Goal: Task Accomplishment & Management: Complete application form

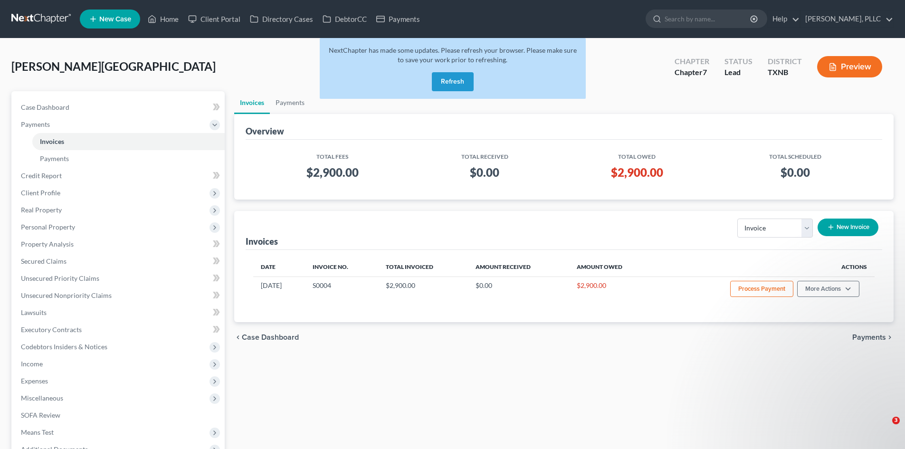
select select "0"
click at [429, 249] on div "Invoices Select Template... Invoice New Invoice Date Invoice No. Total Invoiced…" at bounding box center [563, 266] width 659 height 111
click at [114, 17] on span "New Case" at bounding box center [115, 19] width 32 height 7
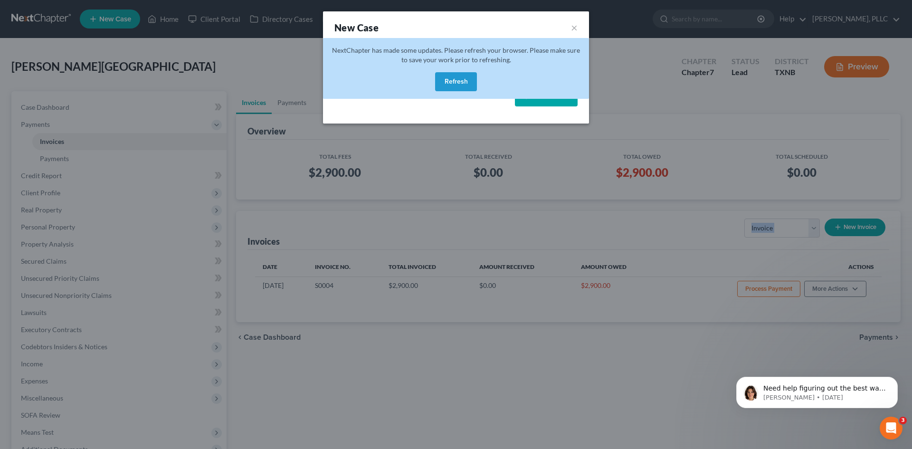
click at [454, 86] on button "Refresh" at bounding box center [456, 81] width 42 height 19
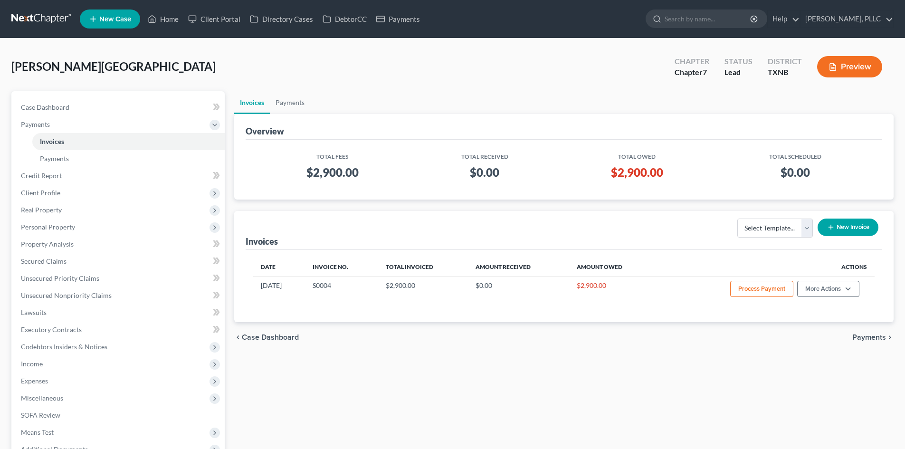
click at [113, 18] on span "New Case" at bounding box center [115, 19] width 32 height 7
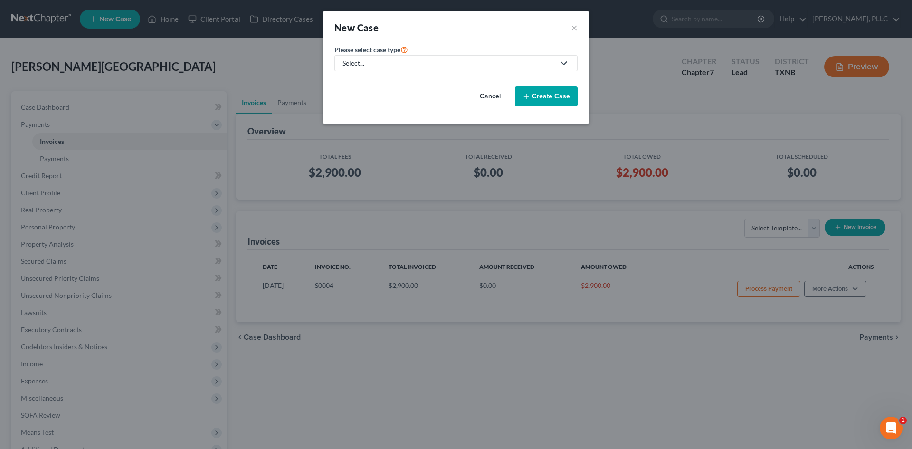
click at [451, 65] on div "Select..." at bounding box center [449, 63] width 212 height 10
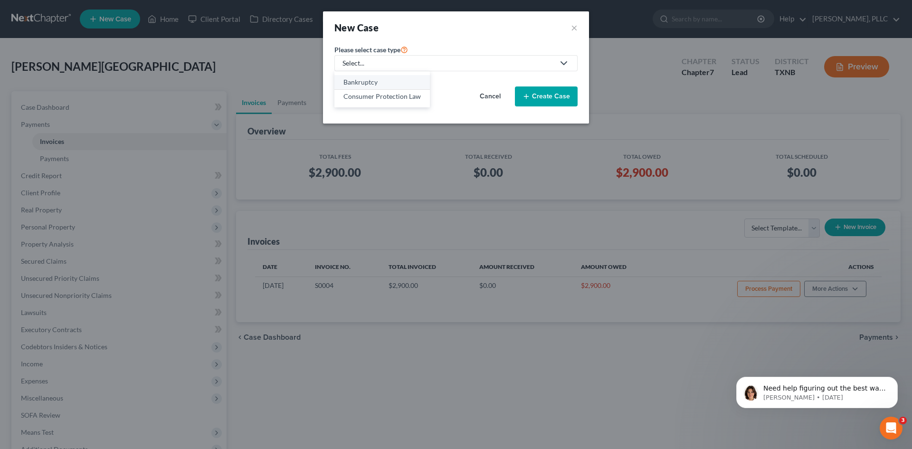
click at [388, 84] on div "Bankruptcy" at bounding box center [382, 82] width 77 height 10
select select "78"
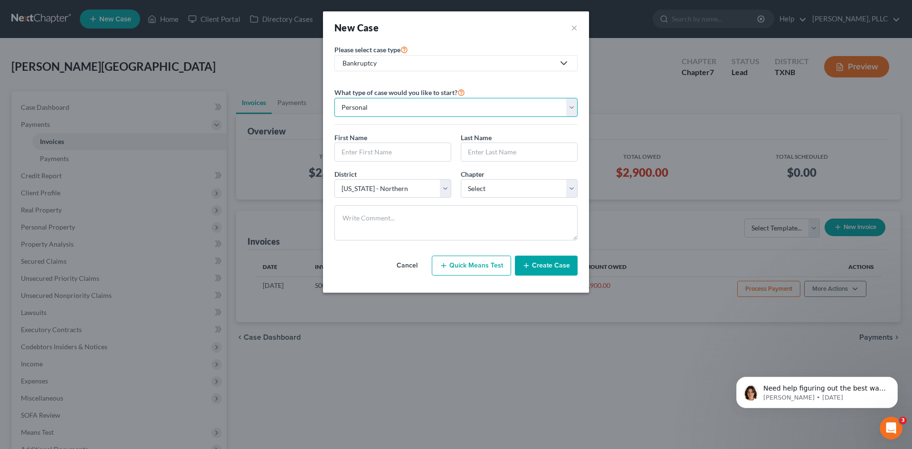
click at [444, 105] on select "Personal Business" at bounding box center [455, 107] width 243 height 19
click at [334, 98] on select "Personal Business" at bounding box center [455, 107] width 243 height 19
click at [415, 154] on input "text" at bounding box center [393, 152] width 116 height 18
type input "[PERSON_NAME]"
click at [503, 155] on input "text" at bounding box center [519, 152] width 116 height 18
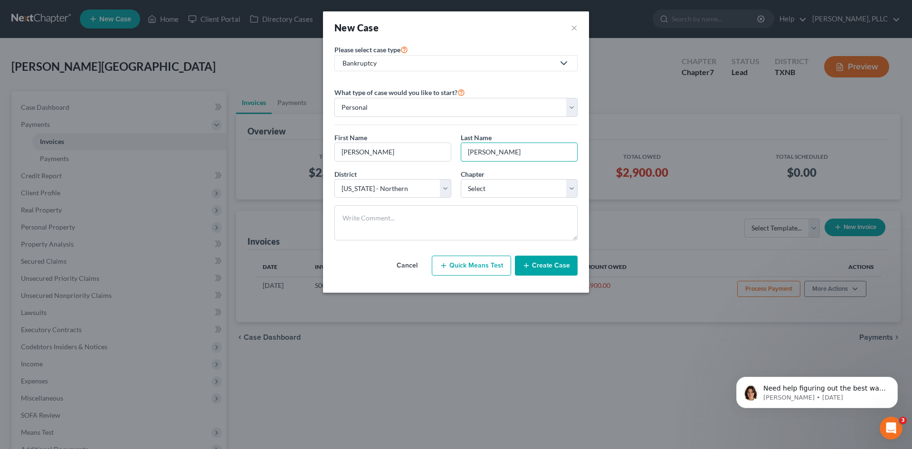
type input "[PERSON_NAME]"
click at [405, 187] on select "Select [US_STATE] - [GEOGRAPHIC_DATA] [US_STATE] - [GEOGRAPHIC_DATA][US_STATE] …" at bounding box center [392, 188] width 117 height 19
select select "77"
click at [334, 179] on select "Select [US_STATE] - [GEOGRAPHIC_DATA] [US_STATE] - [GEOGRAPHIC_DATA][US_STATE] …" at bounding box center [392, 188] width 117 height 19
drag, startPoint x: 496, startPoint y: 184, endPoint x: 495, endPoint y: 195, distance: 11.4
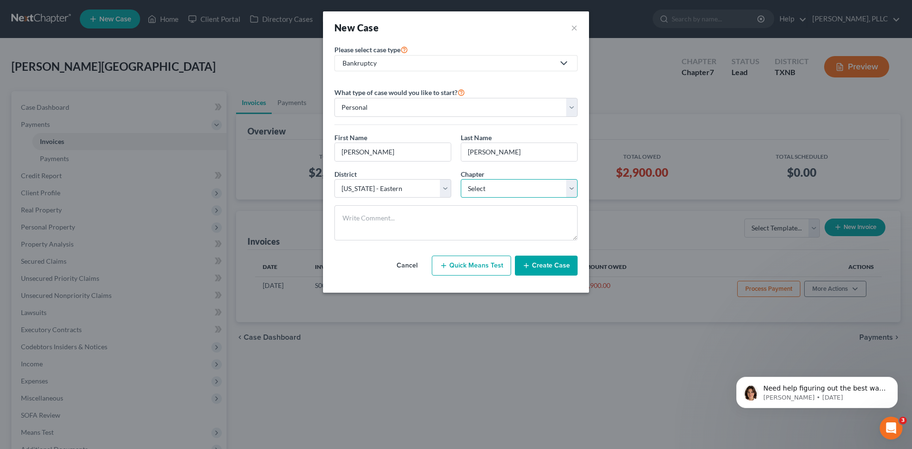
click at [496, 185] on select "Select 7 11 12 13" at bounding box center [519, 188] width 117 height 19
select select "0"
click at [461, 179] on select "Select 7 11 12 13" at bounding box center [519, 188] width 117 height 19
click at [394, 221] on textarea at bounding box center [455, 222] width 243 height 35
type textarea "2"
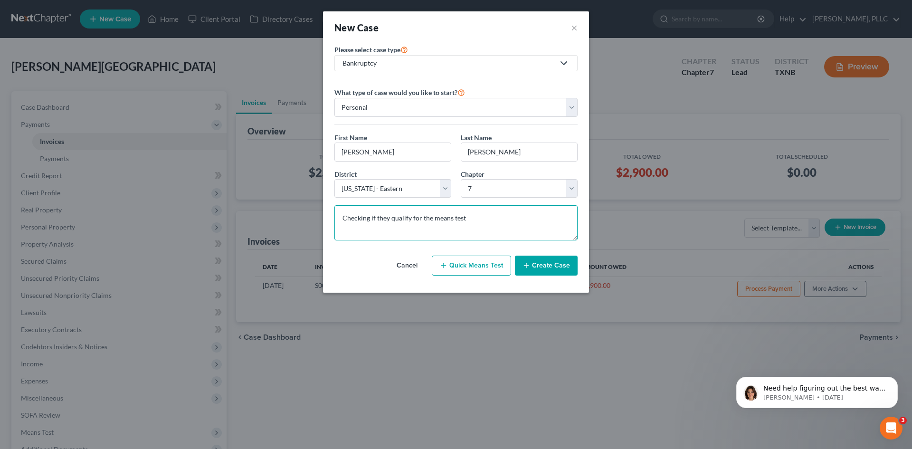
drag, startPoint x: 470, startPoint y: 218, endPoint x: 318, endPoint y: 197, distance: 153.0
click at [318, 197] on div "New Case × Please select case type * Bankruptcy Bankruptcy Consumer Protection …" at bounding box center [456, 224] width 912 height 449
click at [478, 220] on textarea "Checking if they qualify for the means test" at bounding box center [455, 222] width 243 height 35
type textarea "Checking if they qualify for the means test"
click at [545, 264] on button "Create Case" at bounding box center [546, 266] width 63 height 20
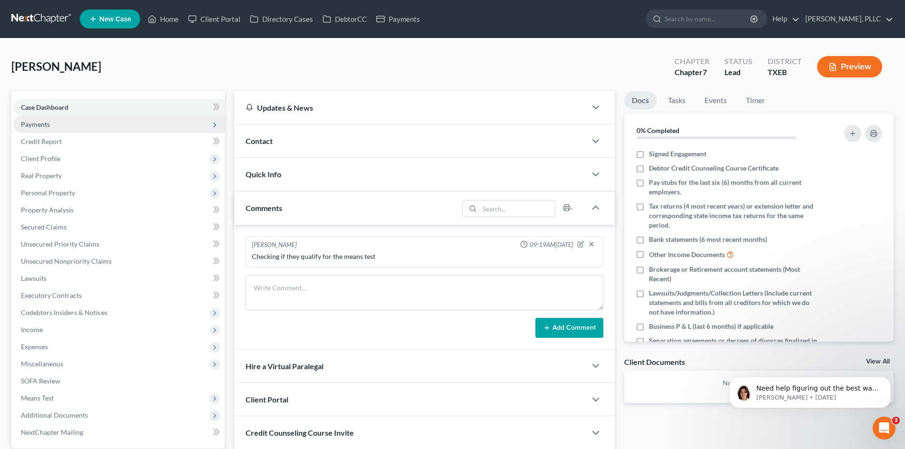
click at [79, 123] on span "Payments" at bounding box center [118, 124] width 211 height 17
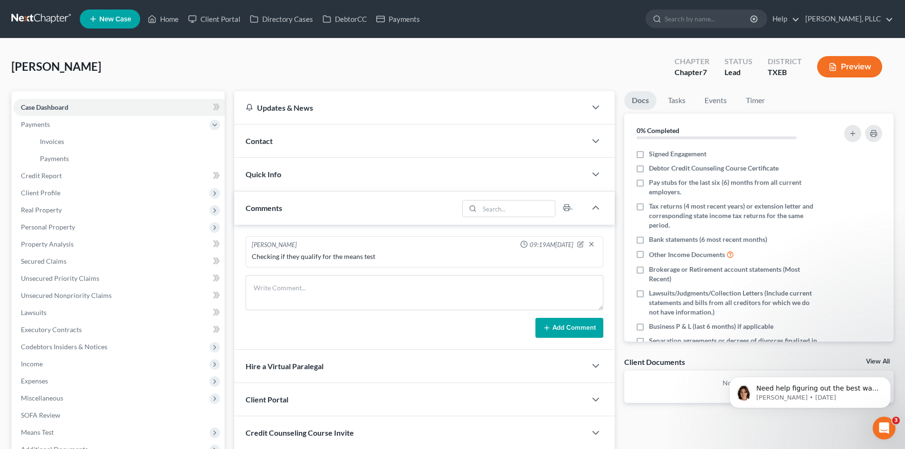
click at [400, 148] on div "Contact" at bounding box center [410, 140] width 352 height 33
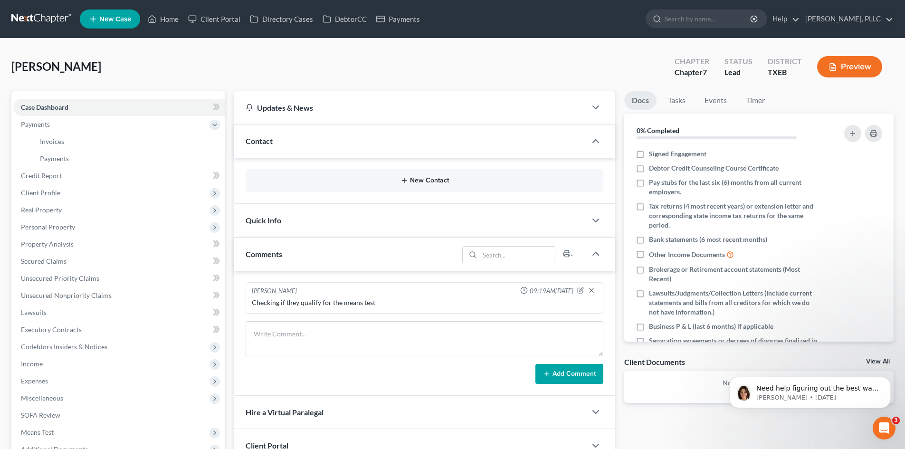
click at [411, 181] on button "New Contact" at bounding box center [424, 181] width 343 height 8
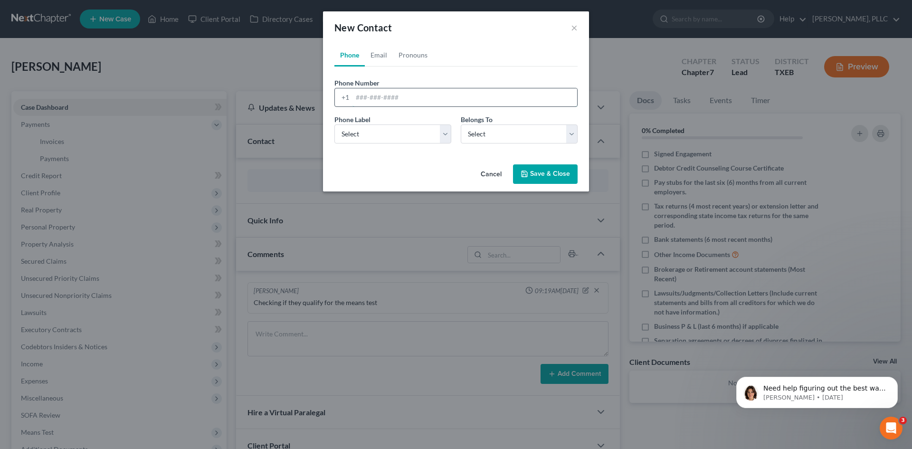
click at [393, 98] on input "tel" at bounding box center [465, 97] width 225 height 18
type input "5514860037"
click at [438, 134] on select "Select Mobile Home Work Other" at bounding box center [392, 133] width 117 height 19
select select "0"
click at [334, 124] on select "Select Mobile Home Work Other" at bounding box center [392, 133] width 117 height 19
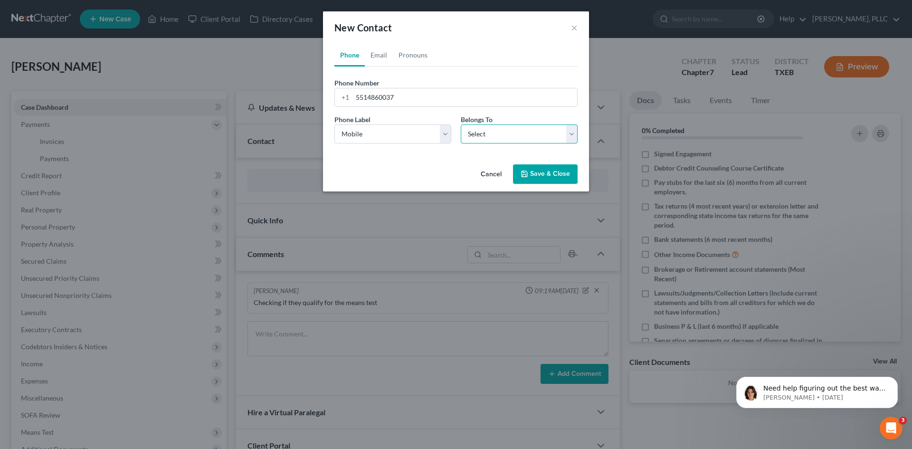
click at [507, 139] on select "Select Client Other" at bounding box center [519, 133] width 117 height 19
select select "0"
click at [461, 124] on select "Select Client Other" at bounding box center [519, 133] width 117 height 19
click at [381, 55] on link "Email" at bounding box center [379, 55] width 28 height 23
click at [388, 94] on input "email" at bounding box center [465, 97] width 225 height 18
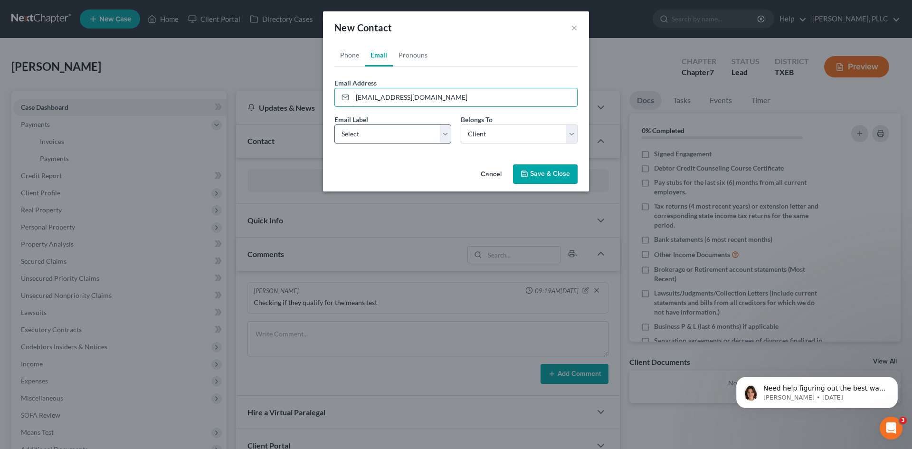
type input "[EMAIL_ADDRESS][DOMAIN_NAME]"
click at [442, 131] on select "Select Home Work Other" at bounding box center [392, 133] width 117 height 19
select select "0"
click at [334, 124] on select "Select Home Work Other" at bounding box center [392, 133] width 117 height 19
click at [537, 175] on button "Save & Close" at bounding box center [545, 174] width 65 height 20
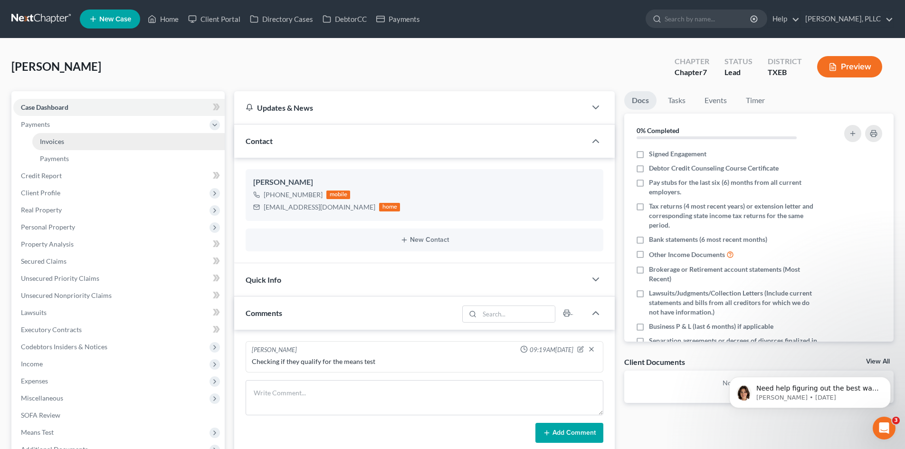
click at [82, 138] on link "Invoices" at bounding box center [128, 141] width 192 height 17
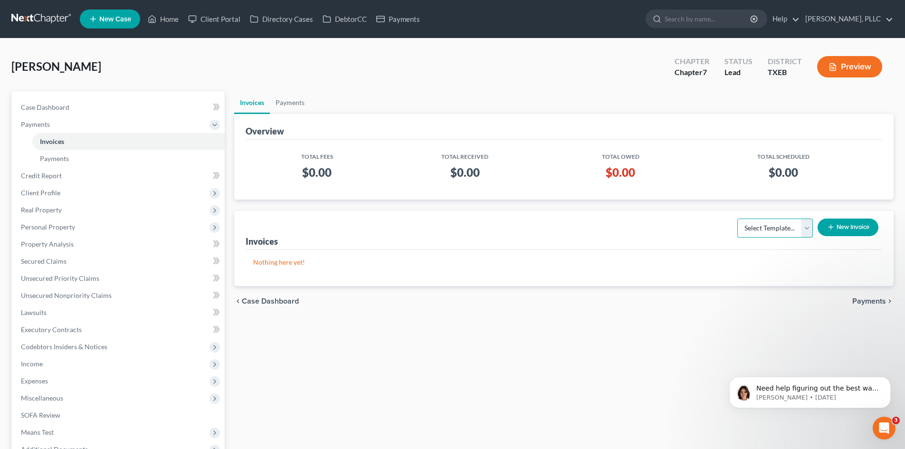
click at [800, 229] on select "Select Template... Invoice" at bounding box center [775, 228] width 76 height 19
click at [836, 219] on button "New Invoice" at bounding box center [848, 228] width 61 height 18
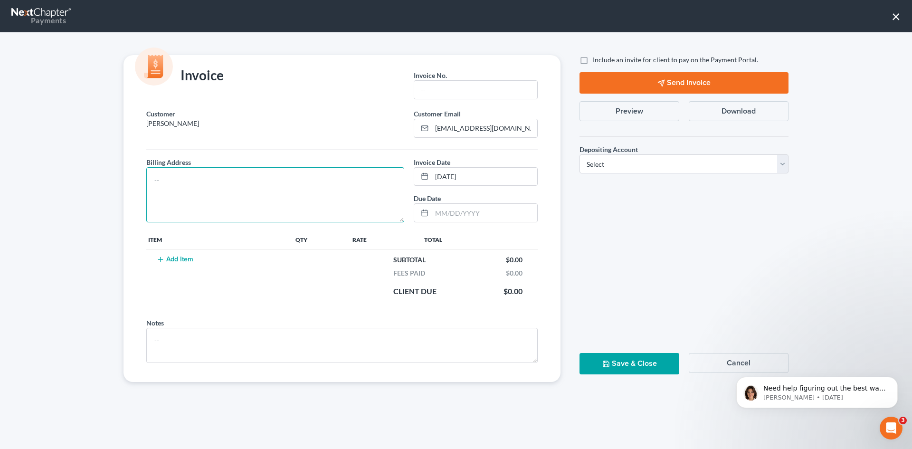
click at [177, 177] on textarea at bounding box center [275, 194] width 258 height 55
type textarea "TBD"
click at [459, 89] on input "text" at bounding box center [475, 90] width 123 height 18
type input "s"
type input "S0005"
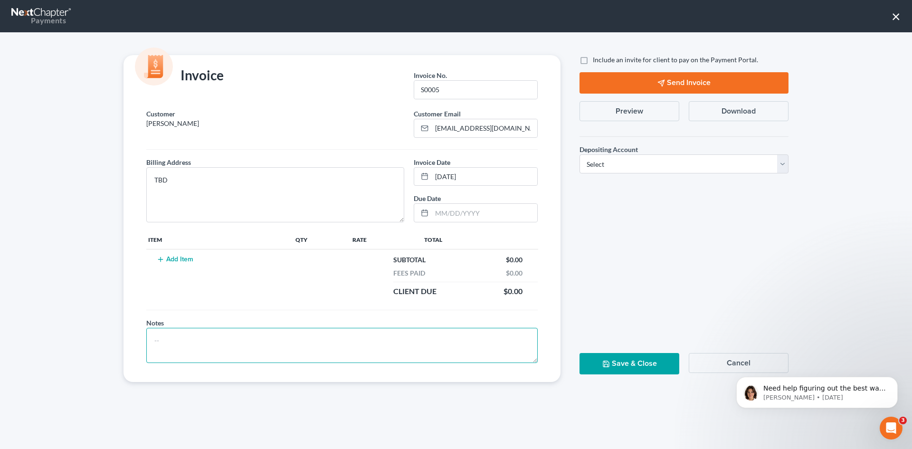
click at [171, 340] on textarea at bounding box center [341, 345] width 391 height 35
type textarea "Means Test Qualifier Test for filing Chapter 7 Bankruptcy"
click at [593, 59] on label "Include an invite for client to pay on the Payment Portal." at bounding box center [675, 60] width 165 height 10
click at [597, 59] on input "Include an invite for client to pay on the Payment Portal." at bounding box center [600, 58] width 6 height 6
checkbox input "true"
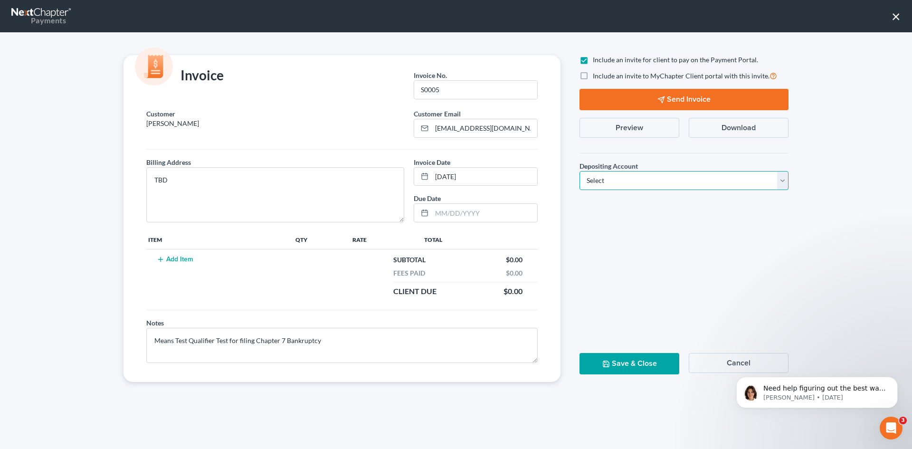
click at [607, 183] on select "Select Operation Trust" at bounding box center [684, 180] width 209 height 19
select select "1"
click at [580, 171] on select "Select Operation Trust" at bounding box center [684, 180] width 209 height 19
click at [190, 260] on button "Add Item" at bounding box center [175, 260] width 42 height 8
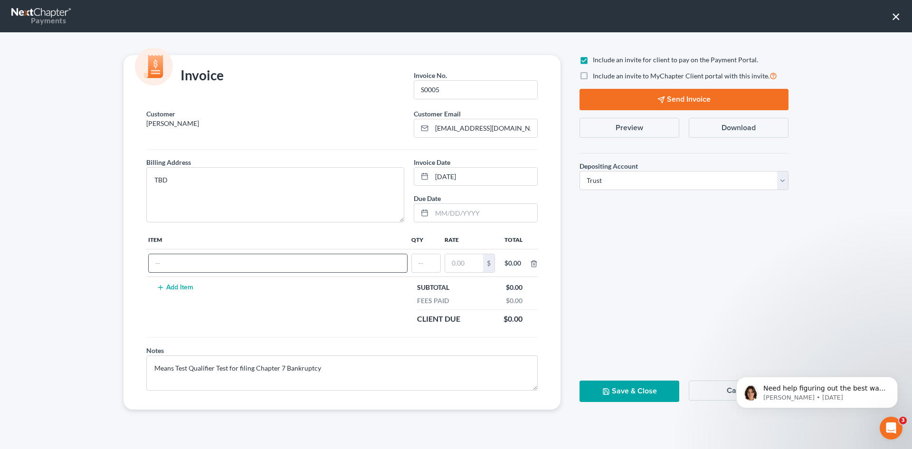
click at [206, 262] on input "text" at bounding box center [278, 263] width 258 height 18
drag, startPoint x: 337, startPoint y: 368, endPoint x: 147, endPoint y: 347, distance: 191.2
click at [147, 347] on div "Notes Means Test Qualifier Test for filing Chapter 7 Bankruptcy" at bounding box center [342, 367] width 401 height 45
click at [188, 266] on input "text" at bounding box center [278, 263] width 258 height 18
paste input "Means Test Qualifier Test for filing Chapter 7 Bankruptcy"
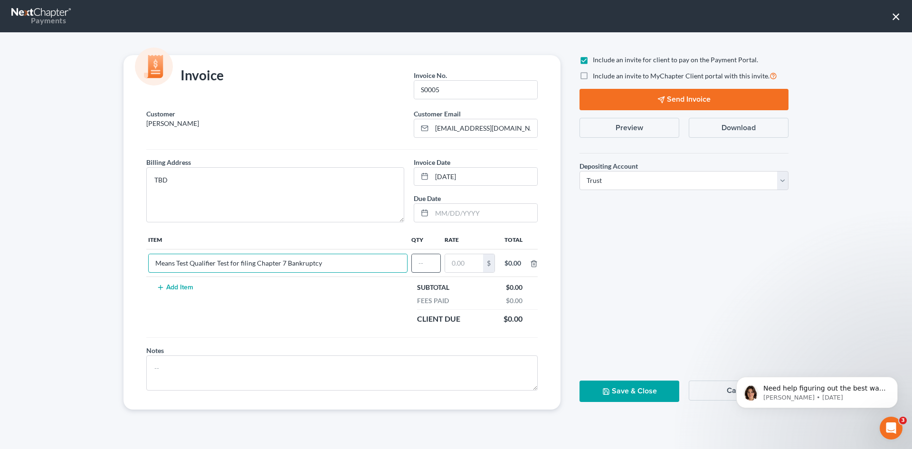
type input "Means Test Qualifier Test for filing Chapter 7 Bankruptcy"
click at [426, 269] on input "text" at bounding box center [426, 263] width 29 height 18
type input "1"
click at [462, 268] on input "text" at bounding box center [464, 263] width 38 height 18
type input "1"
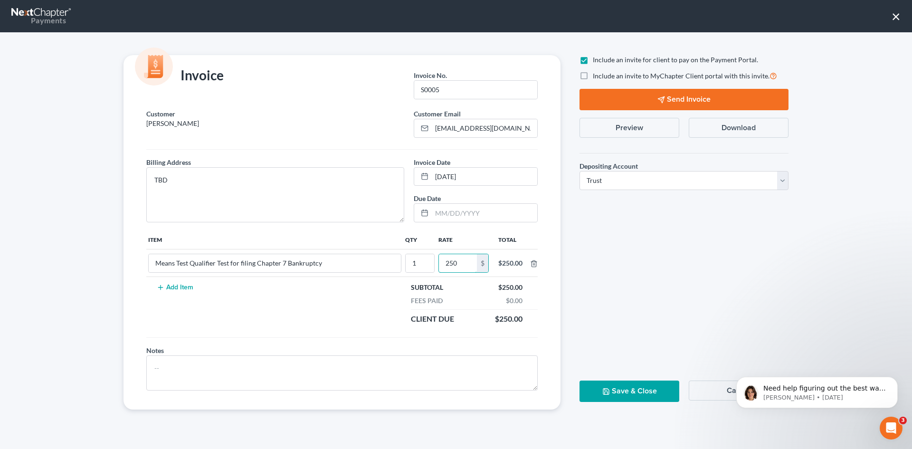
type input "250"
click at [678, 96] on button "Send Invoice" at bounding box center [684, 99] width 209 height 21
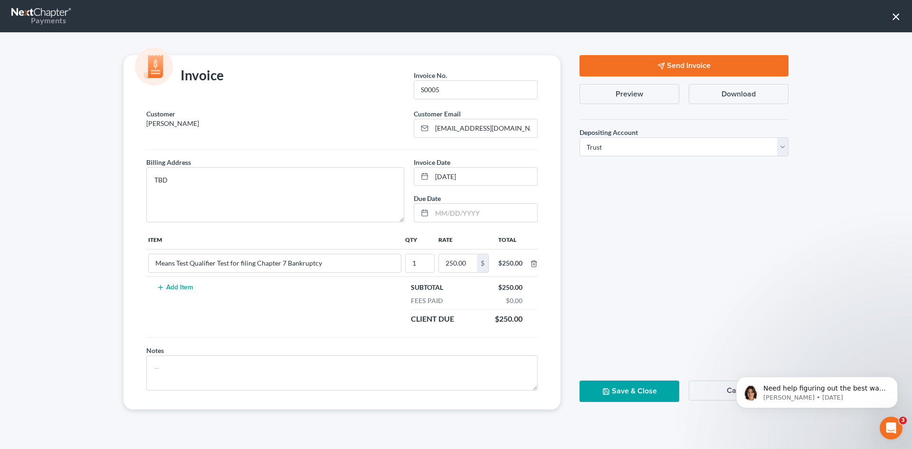
click at [704, 67] on button "Send Invoice" at bounding box center [684, 65] width 209 height 21
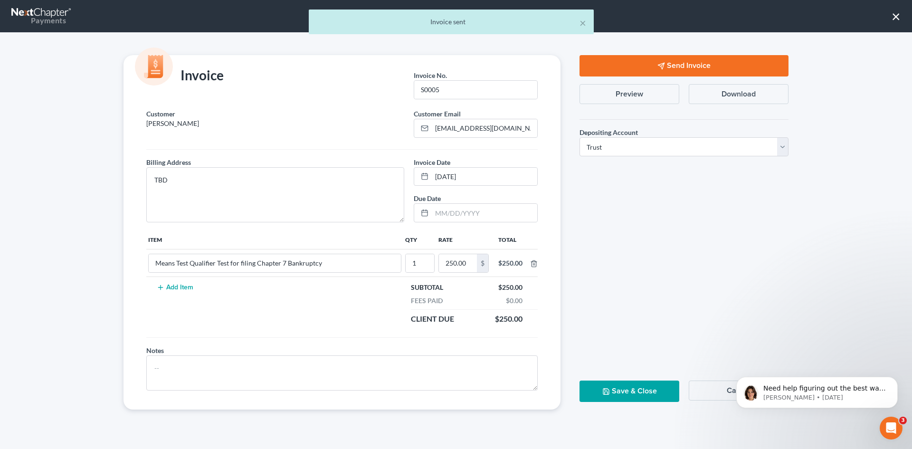
click at [643, 395] on button "Save & Close" at bounding box center [630, 391] width 100 height 21
